Goal: Find specific page/section: Find specific page/section

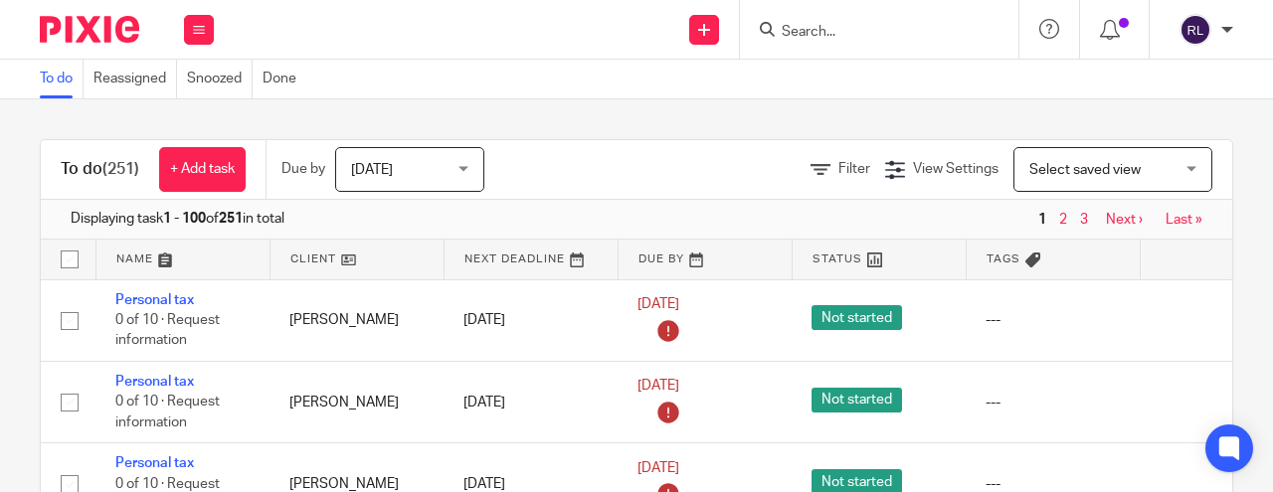
scroll to position [108, 0]
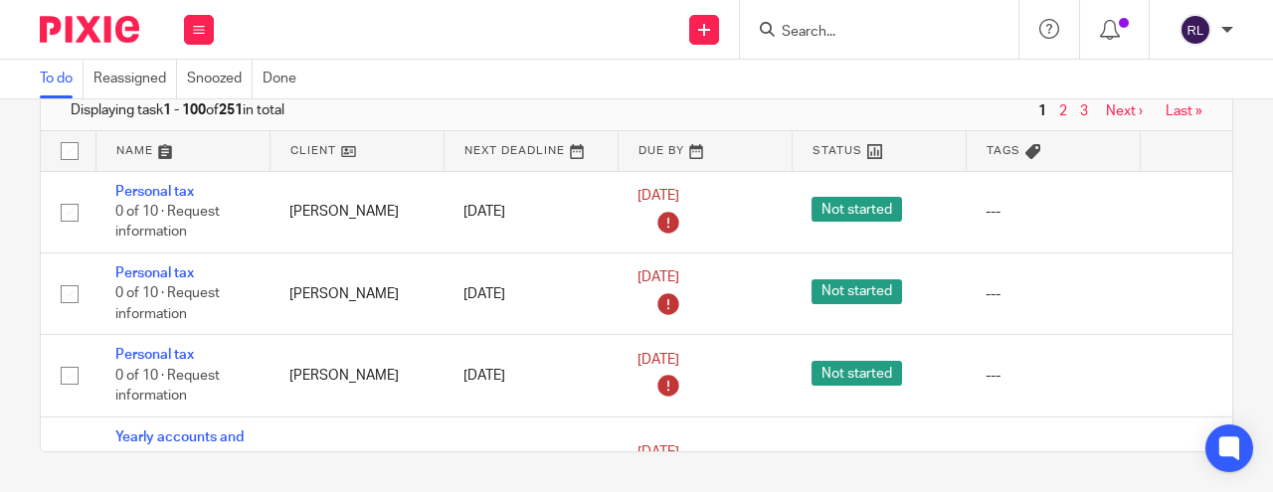
click at [797, 35] on input "Search" at bounding box center [869, 33] width 179 height 18
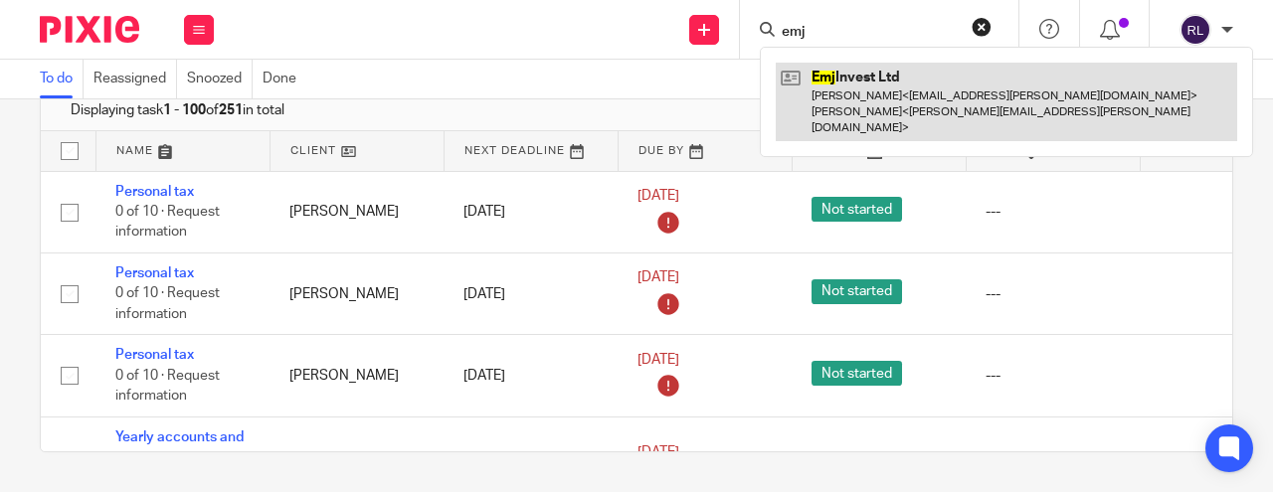
type input "emj"
click at [853, 76] on link at bounding box center [1006, 102] width 461 height 79
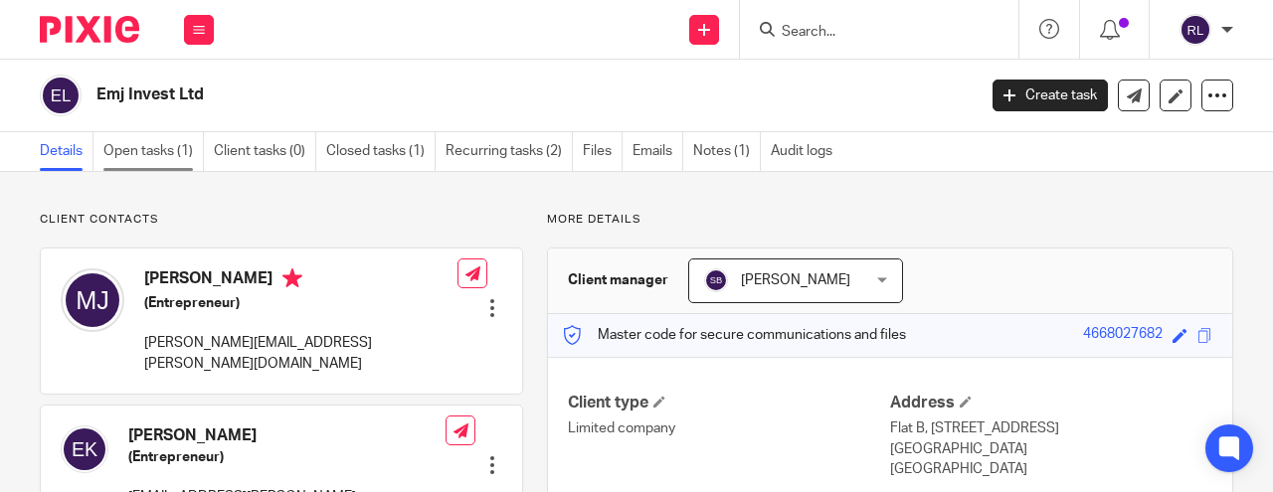
click at [148, 143] on link "Open tasks (1)" at bounding box center [153, 151] width 100 height 39
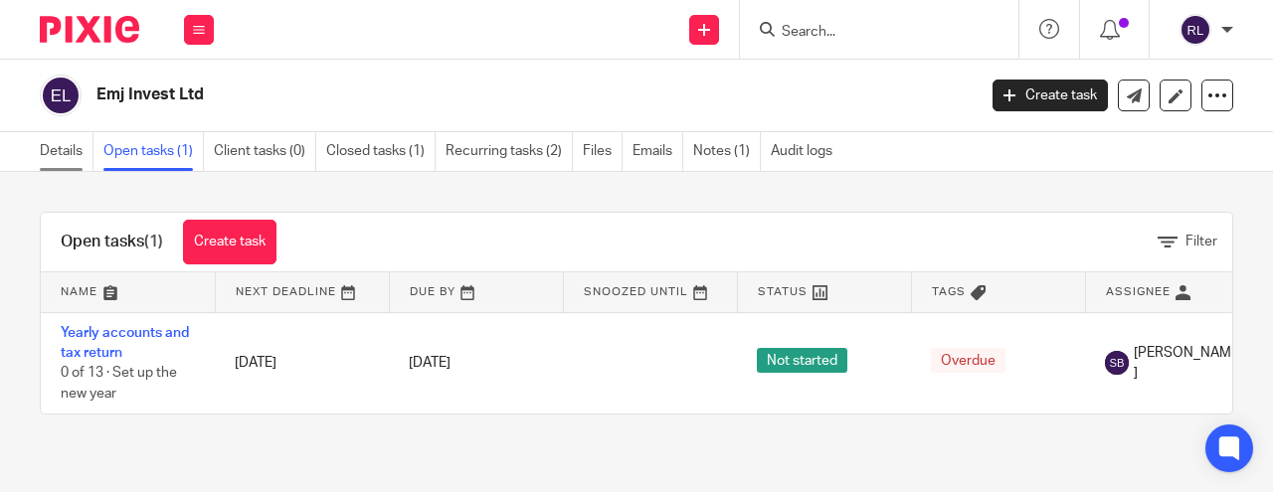
click at [62, 143] on link "Details" at bounding box center [67, 151] width 54 height 39
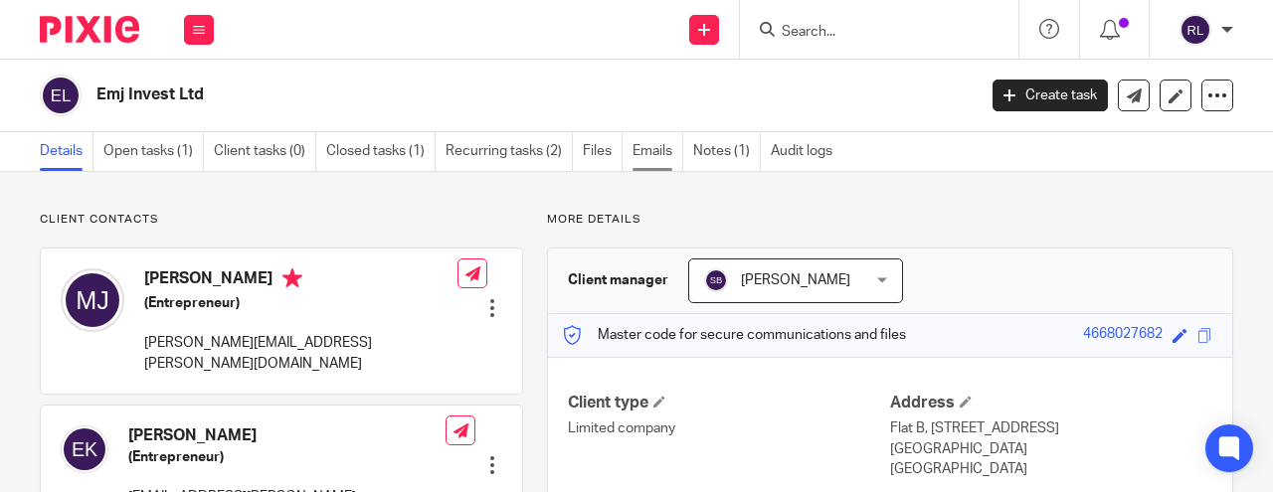
click at [661, 157] on link "Emails" at bounding box center [657, 151] width 51 height 39
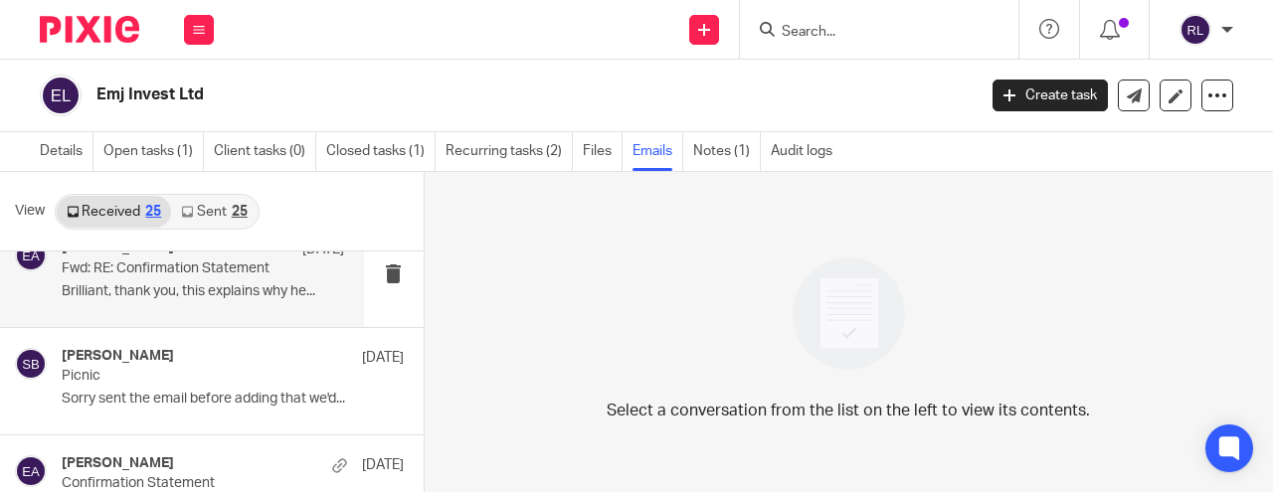
scroll to position [197, 0]
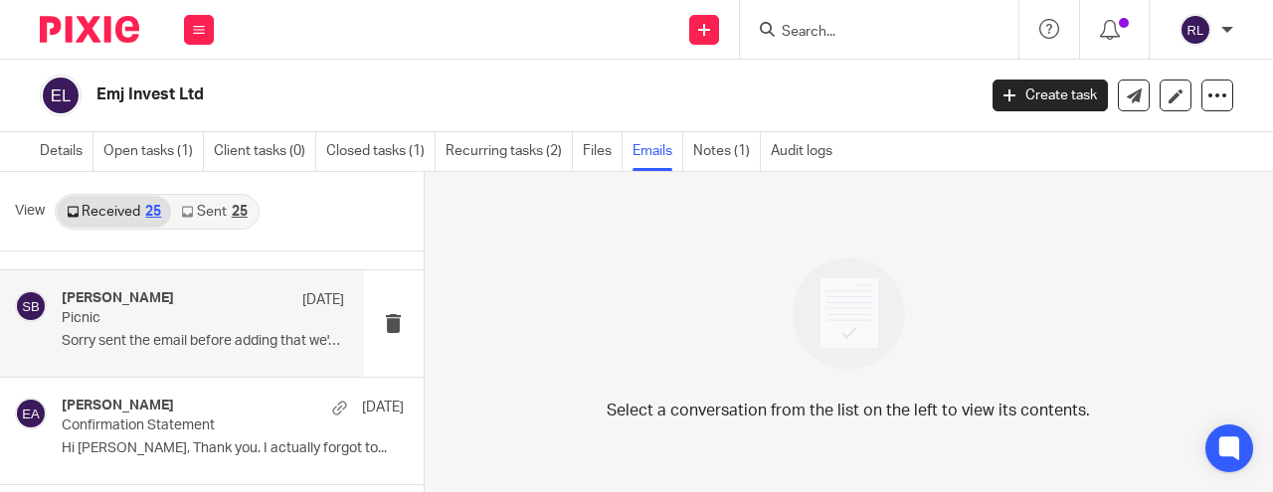
click at [193, 337] on p "Sorry sent the email before adding that we'd..." at bounding box center [203, 341] width 282 height 17
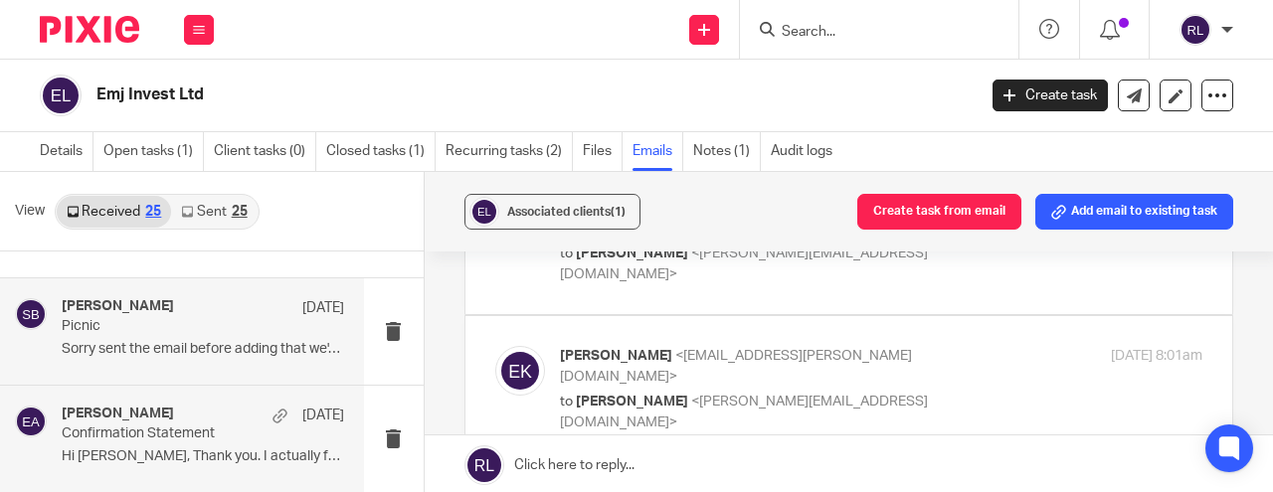
scroll to position [108, 0]
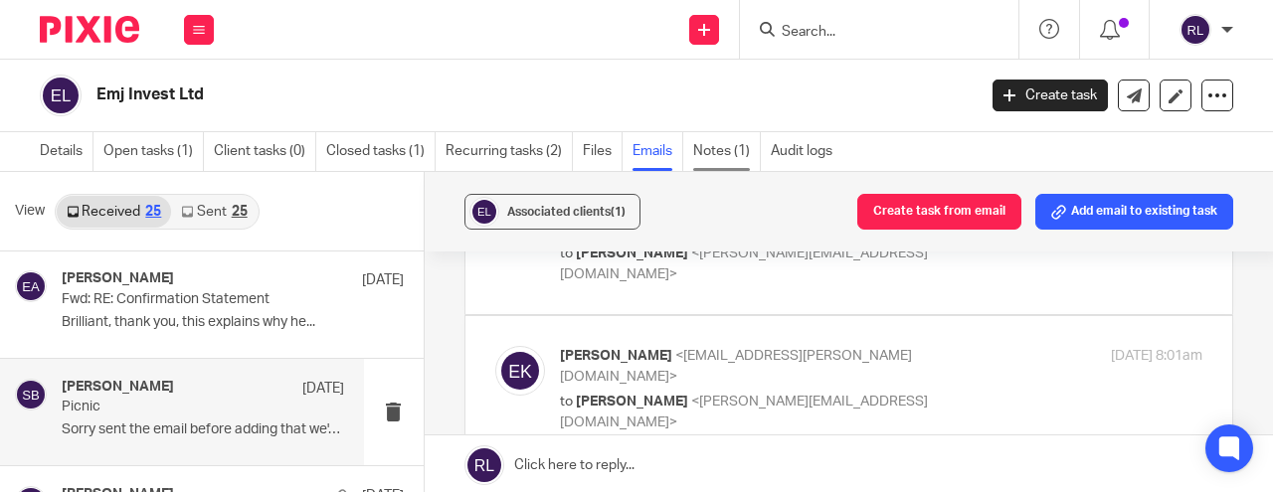
click at [705, 161] on link "Notes (1)" at bounding box center [727, 151] width 68 height 39
